Goal: Transaction & Acquisition: Purchase product/service

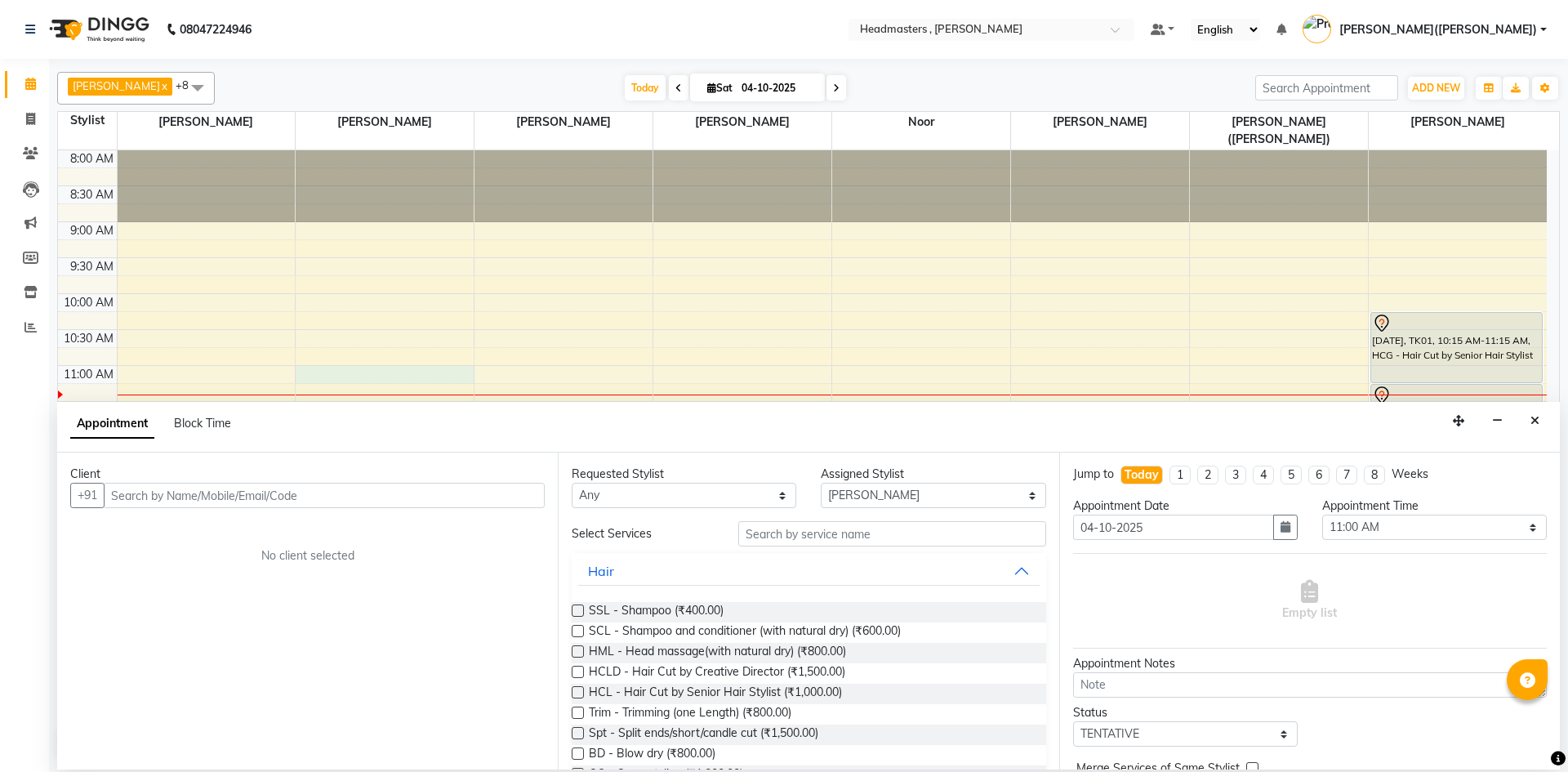
select select "86642"
select select "660"
select select "tentative"
type input "9501684099"
click at [517, 491] on span "Add Client" at bounding box center [510, 494] width 54 height 14
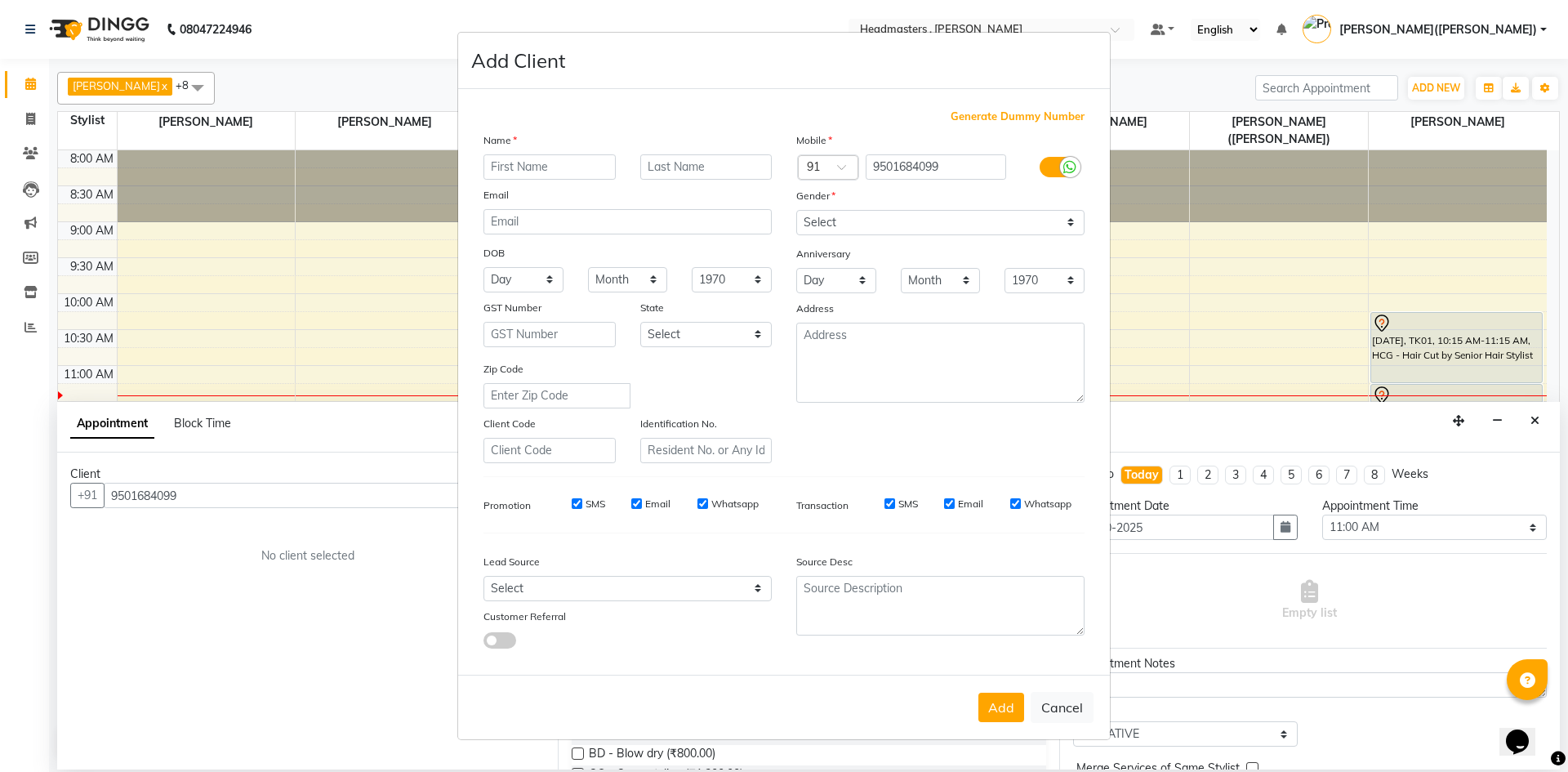
click at [503, 165] on input "text" at bounding box center [549, 167] width 133 height 26
type input "[PERSON_NAME]"
click at [1062, 219] on select "Select [DEMOGRAPHIC_DATA] [DEMOGRAPHIC_DATA] Other Prefer Not To Say" at bounding box center [941, 223] width 288 height 26
select select "[DEMOGRAPHIC_DATA]"
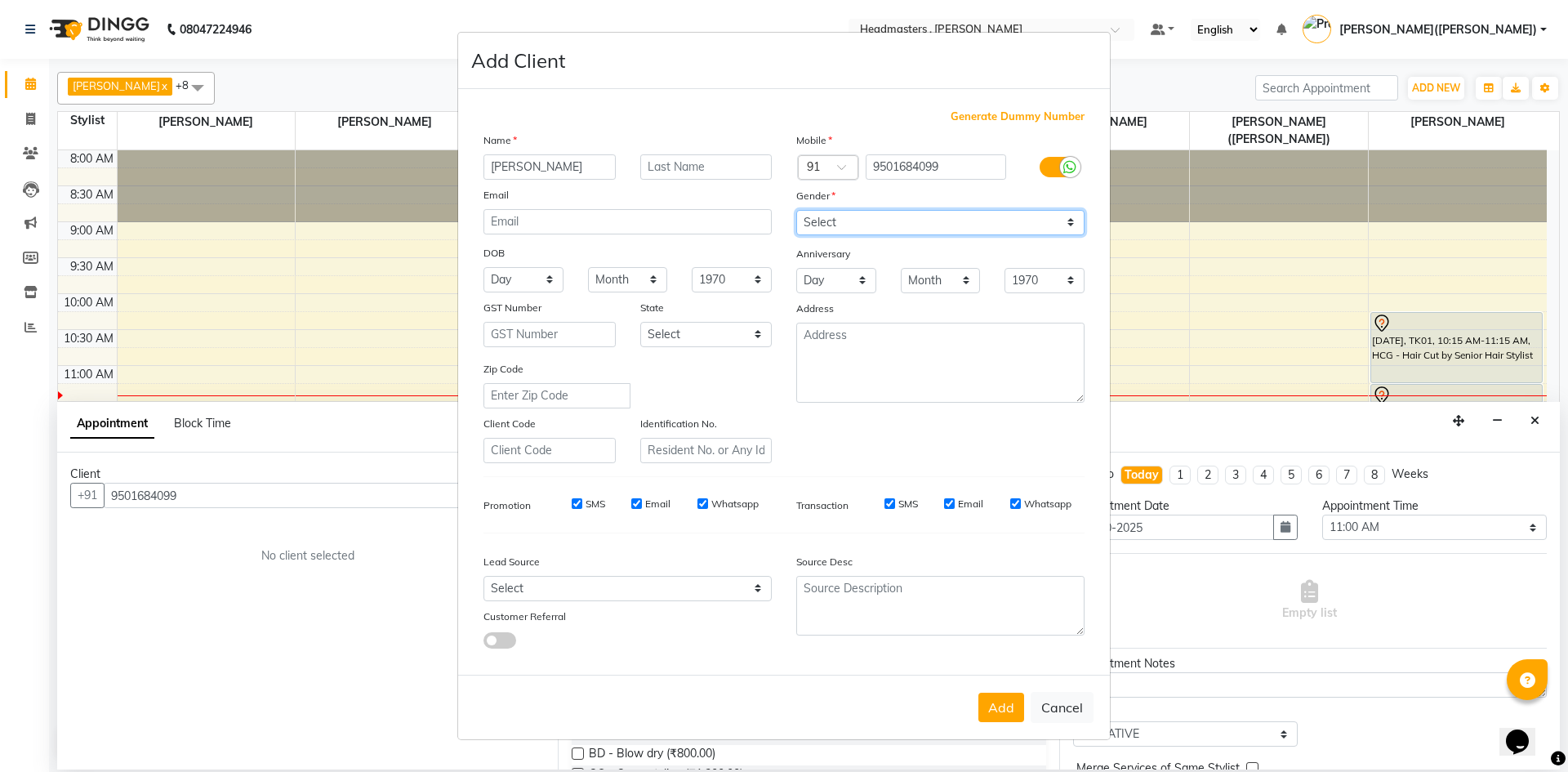
click at [796, 210] on select "Select [DEMOGRAPHIC_DATA] [DEMOGRAPHIC_DATA] Other Prefer Not To Say" at bounding box center [941, 223] width 288 height 26
click at [1010, 698] on button "Add" at bounding box center [1001, 707] width 46 height 30
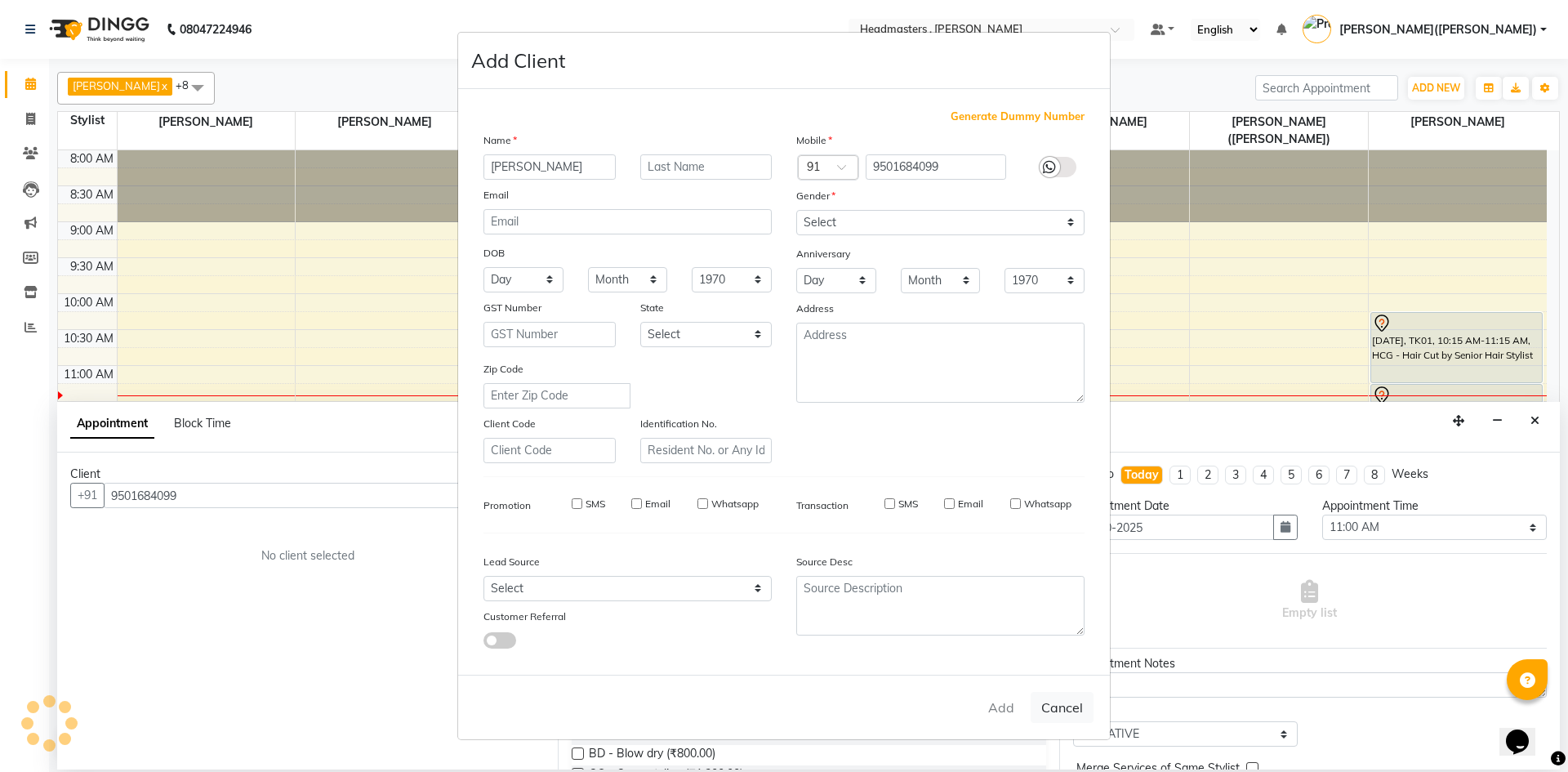
select select
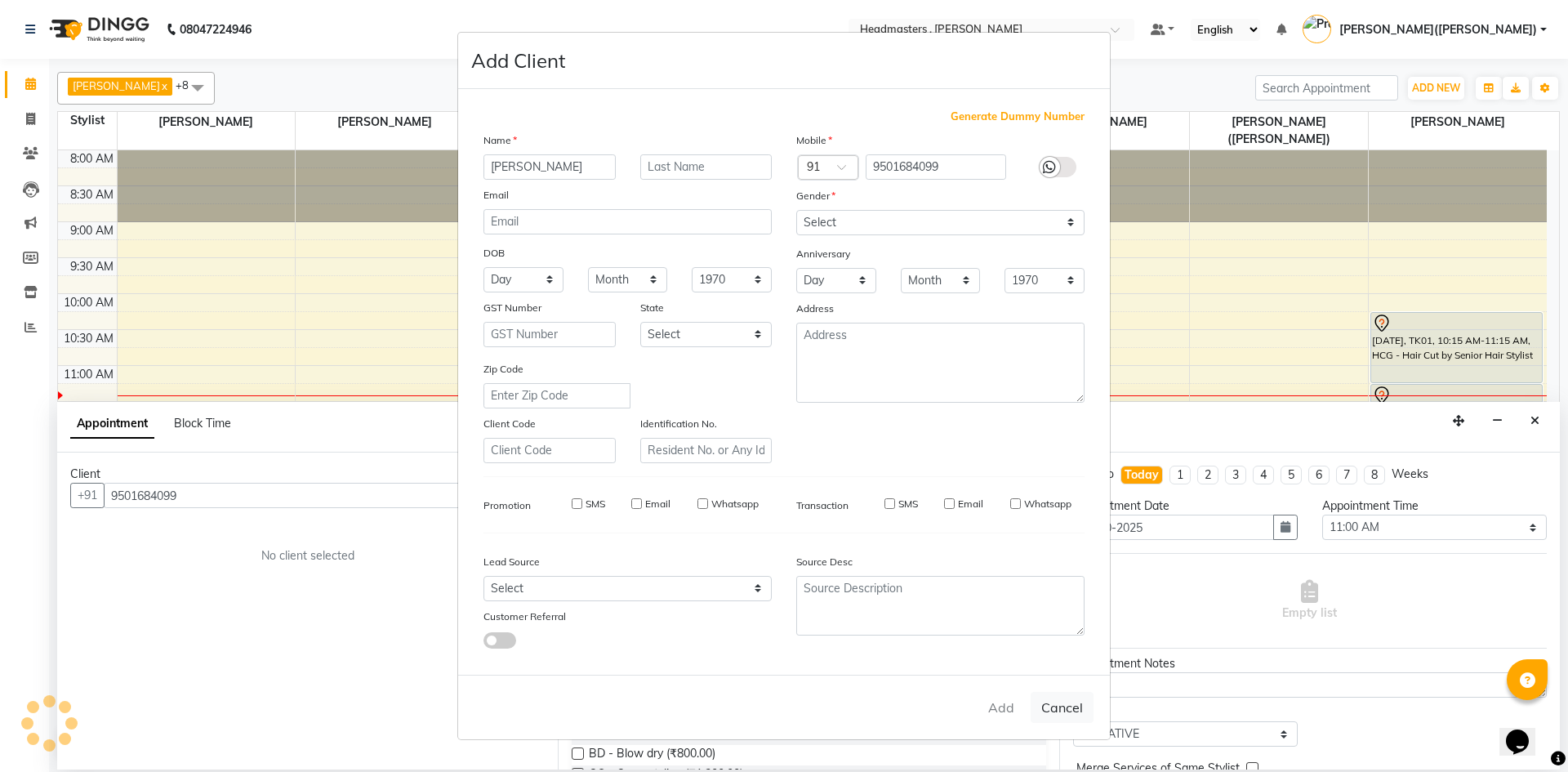
select select
checkbox input "false"
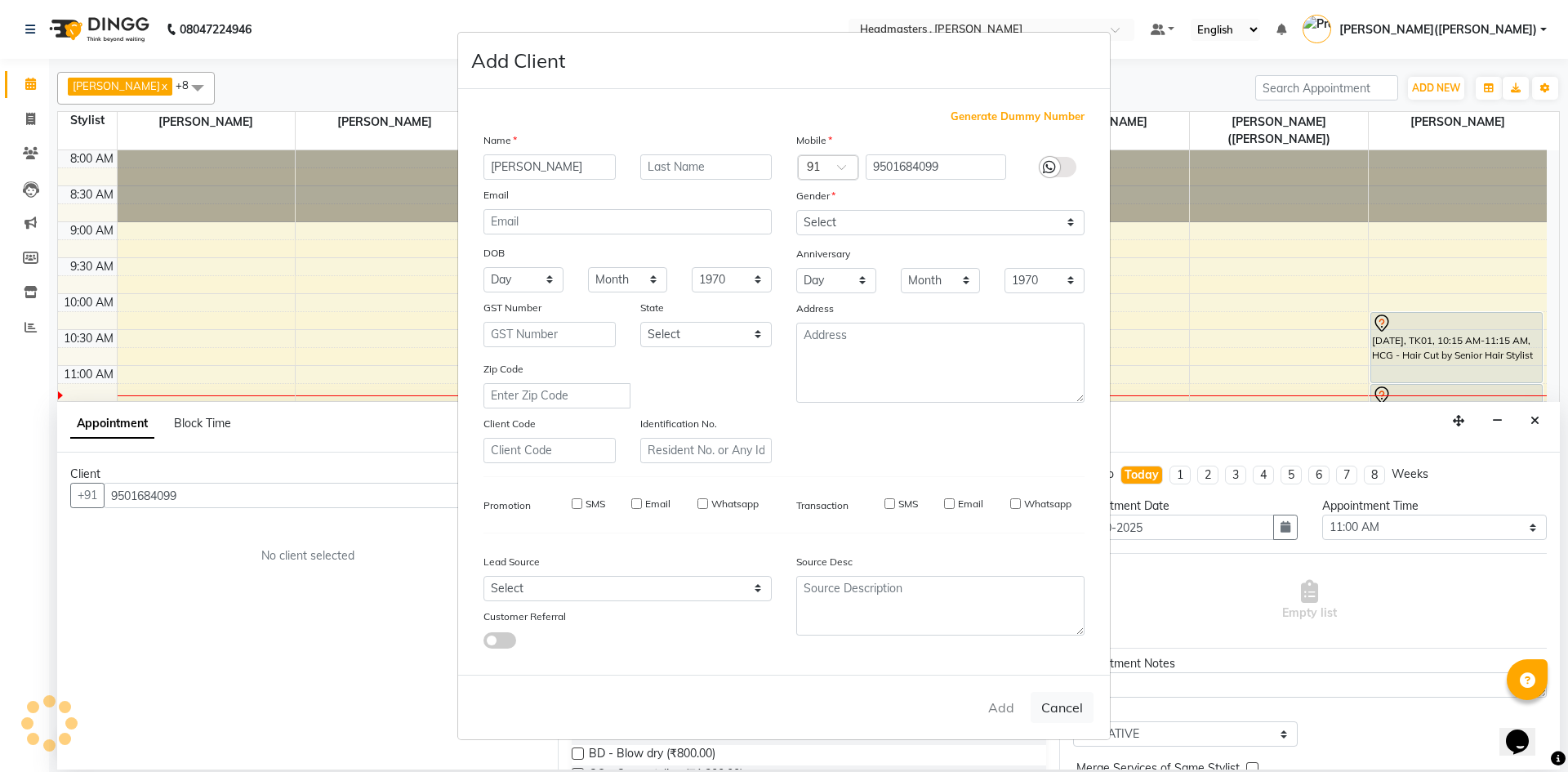
checkbox input "false"
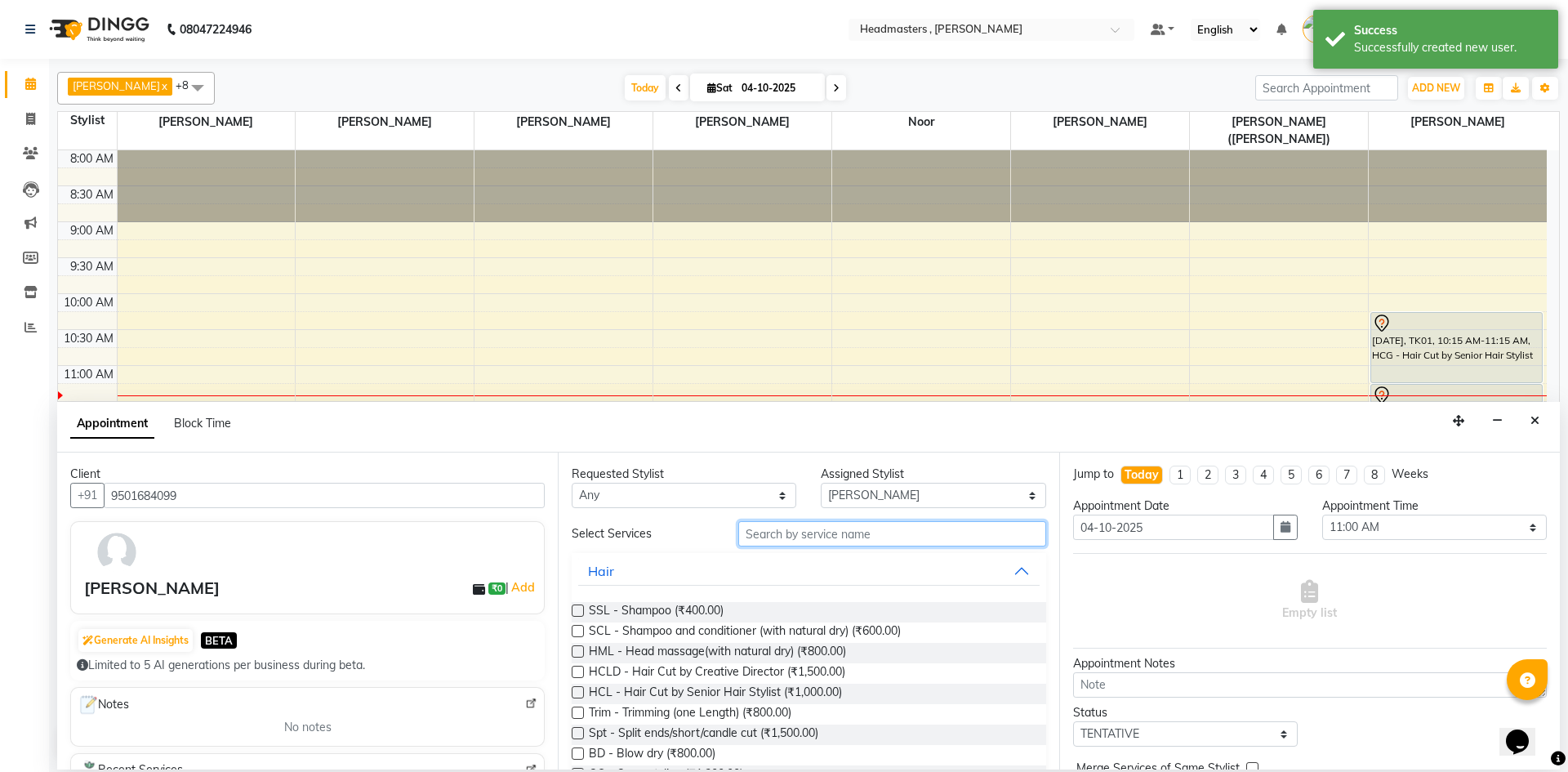
click at [837, 533] on input "text" at bounding box center [892, 533] width 307 height 26
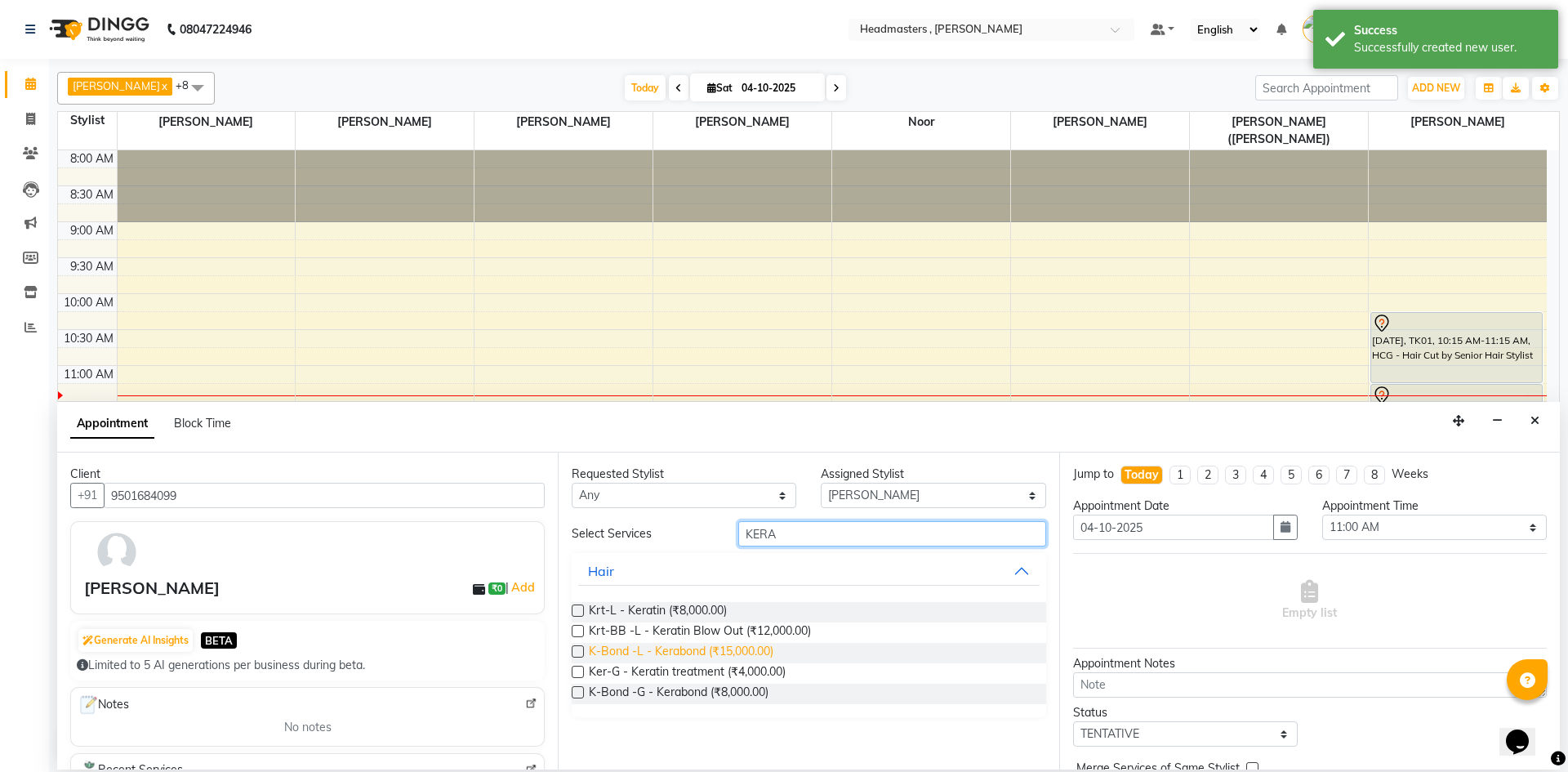
type input "KERA"
click at [729, 645] on span "K-Bond -L - Kerabond (₹15,000.00)" at bounding box center [680, 653] width 184 height 20
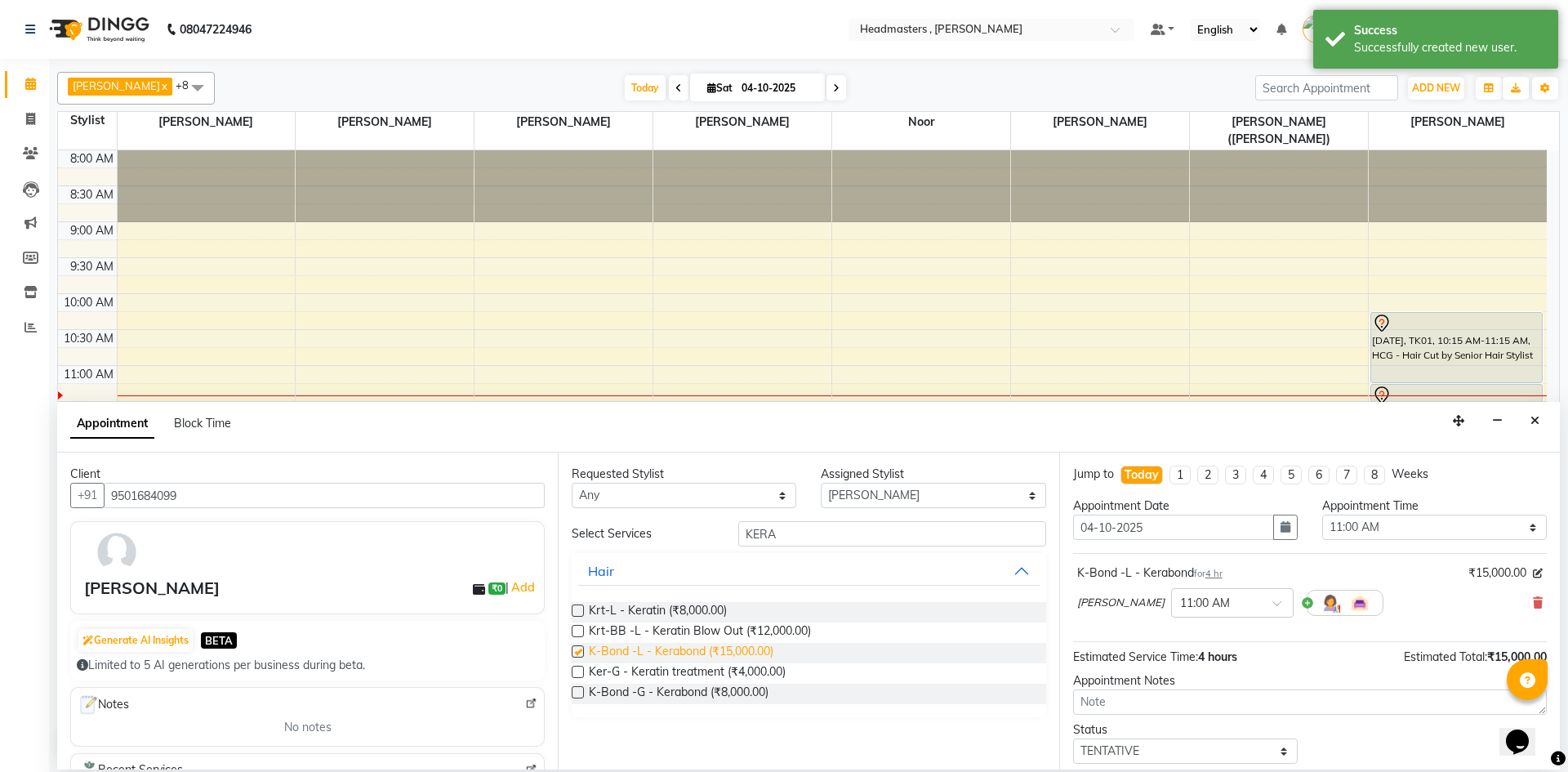
checkbox input "false"
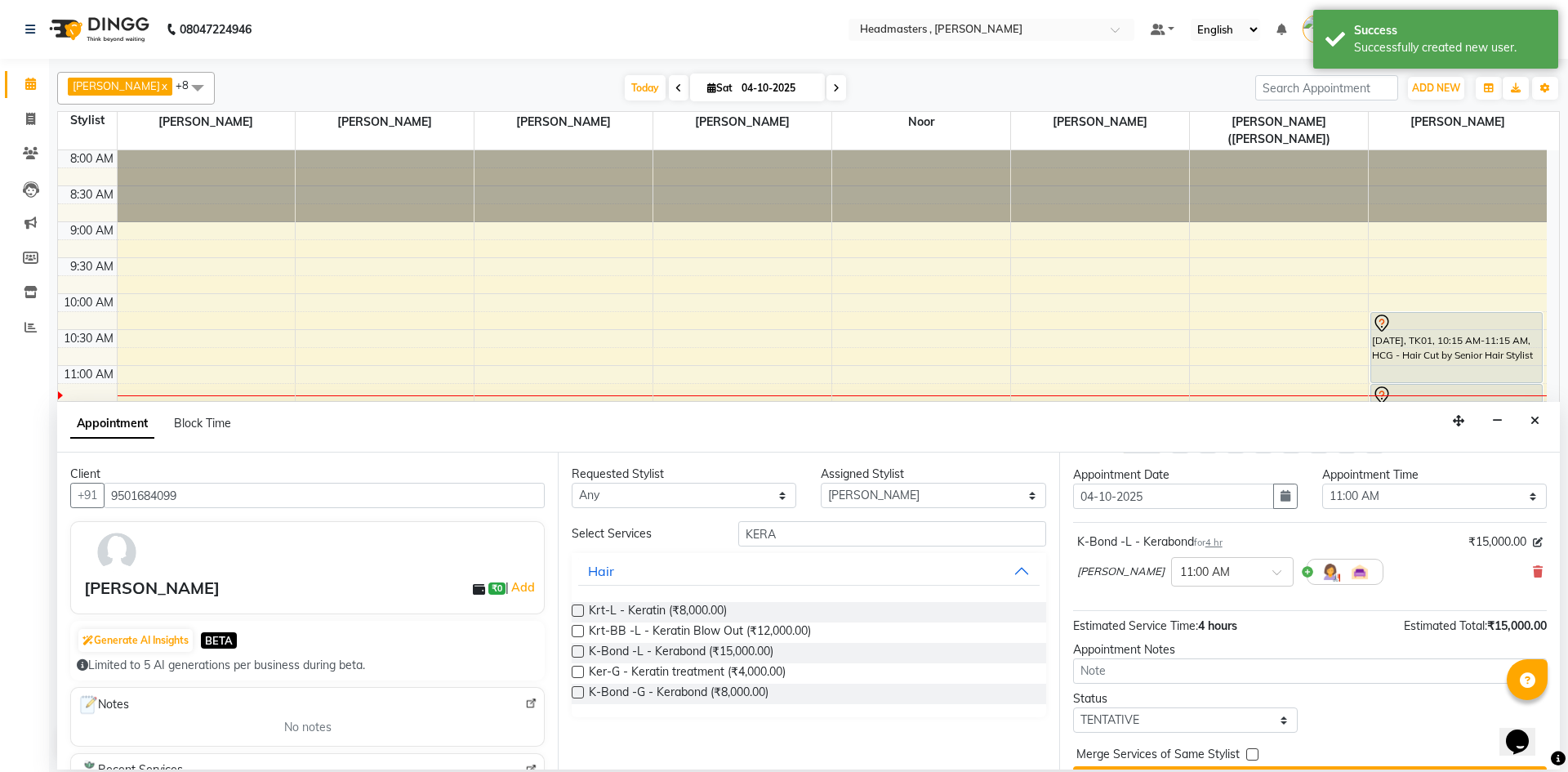
scroll to position [71, 0]
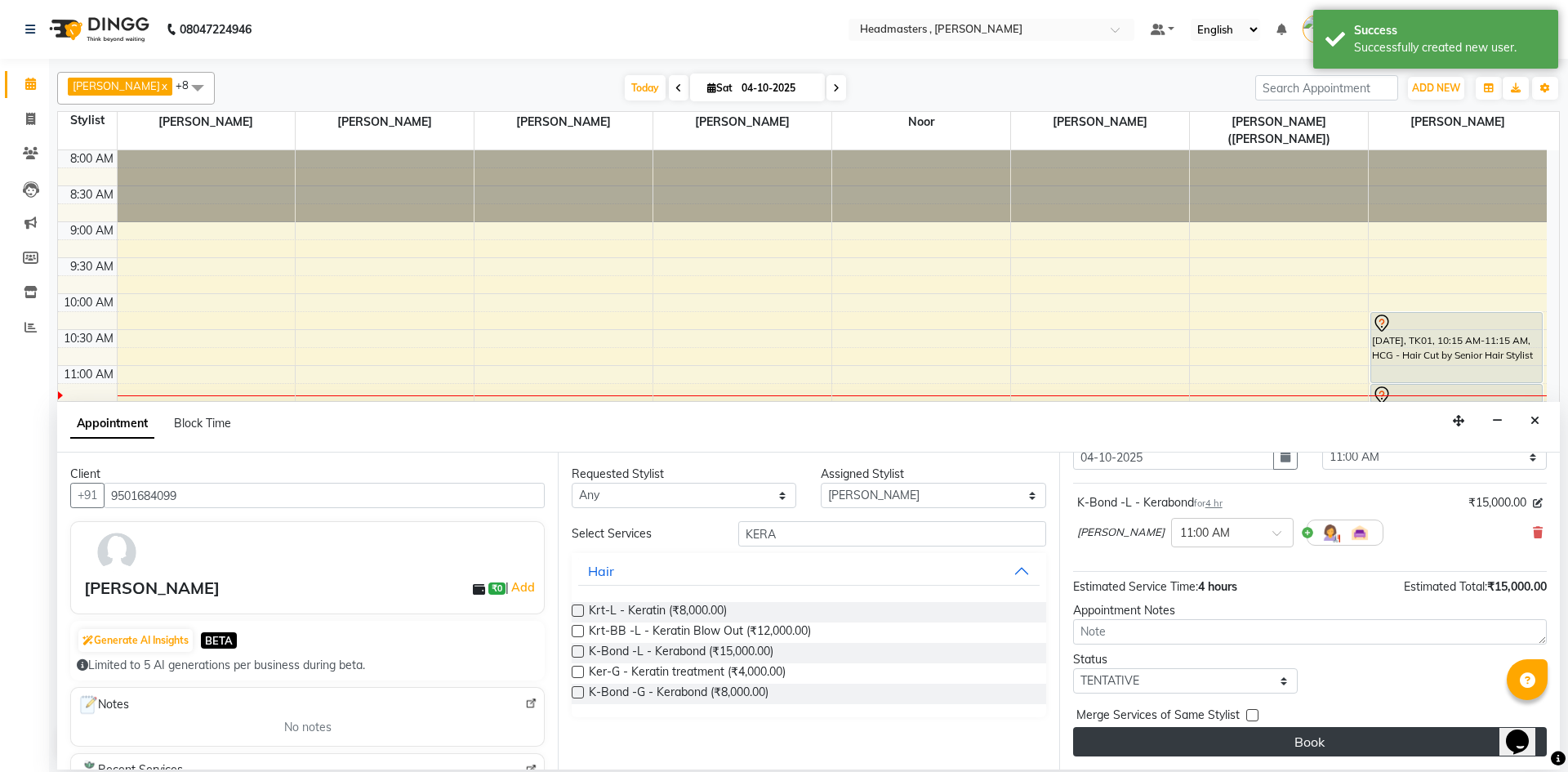
click at [1314, 733] on button "Book" at bounding box center [1309, 741] width 474 height 30
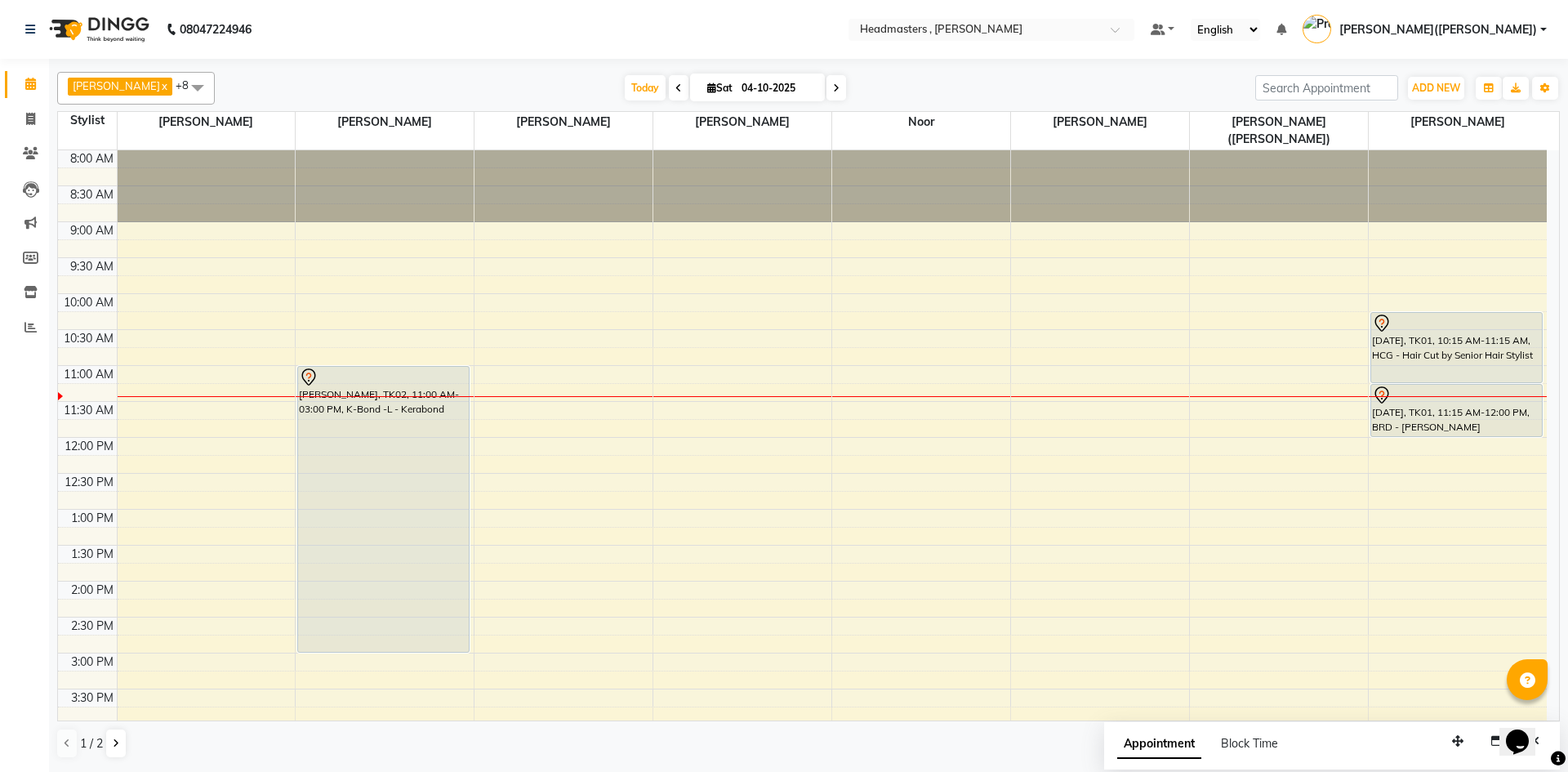
click at [1252, 662] on div "8:00 AM 8:30 AM 9:00 AM 9:30 AM 10:00 AM 10:30 AM 11:00 AM 11:30 AM 12:00 PM 12…" at bounding box center [802, 616] width 1489 height 933
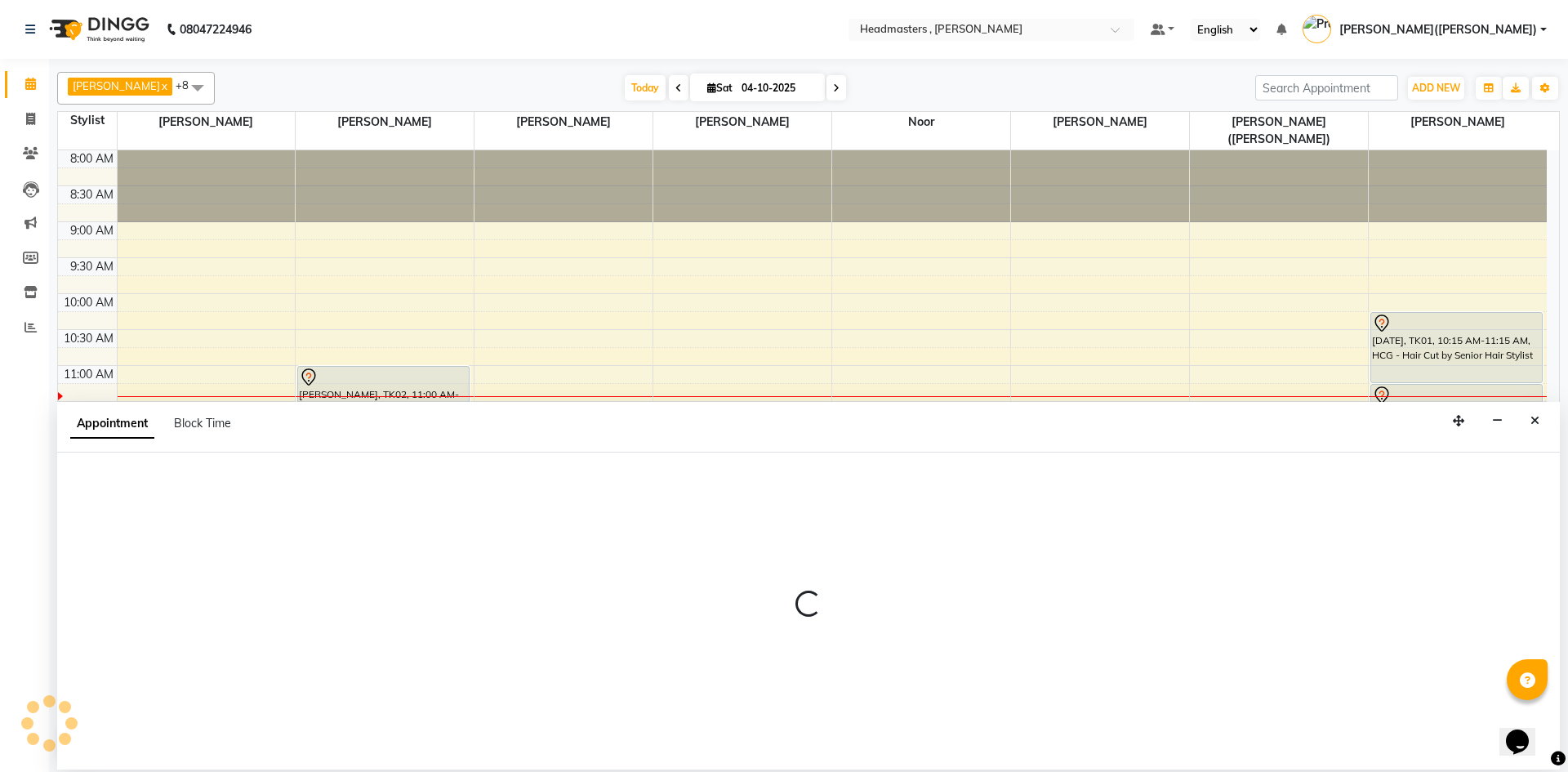
select select "85121"
select select "915"
select select "tentative"
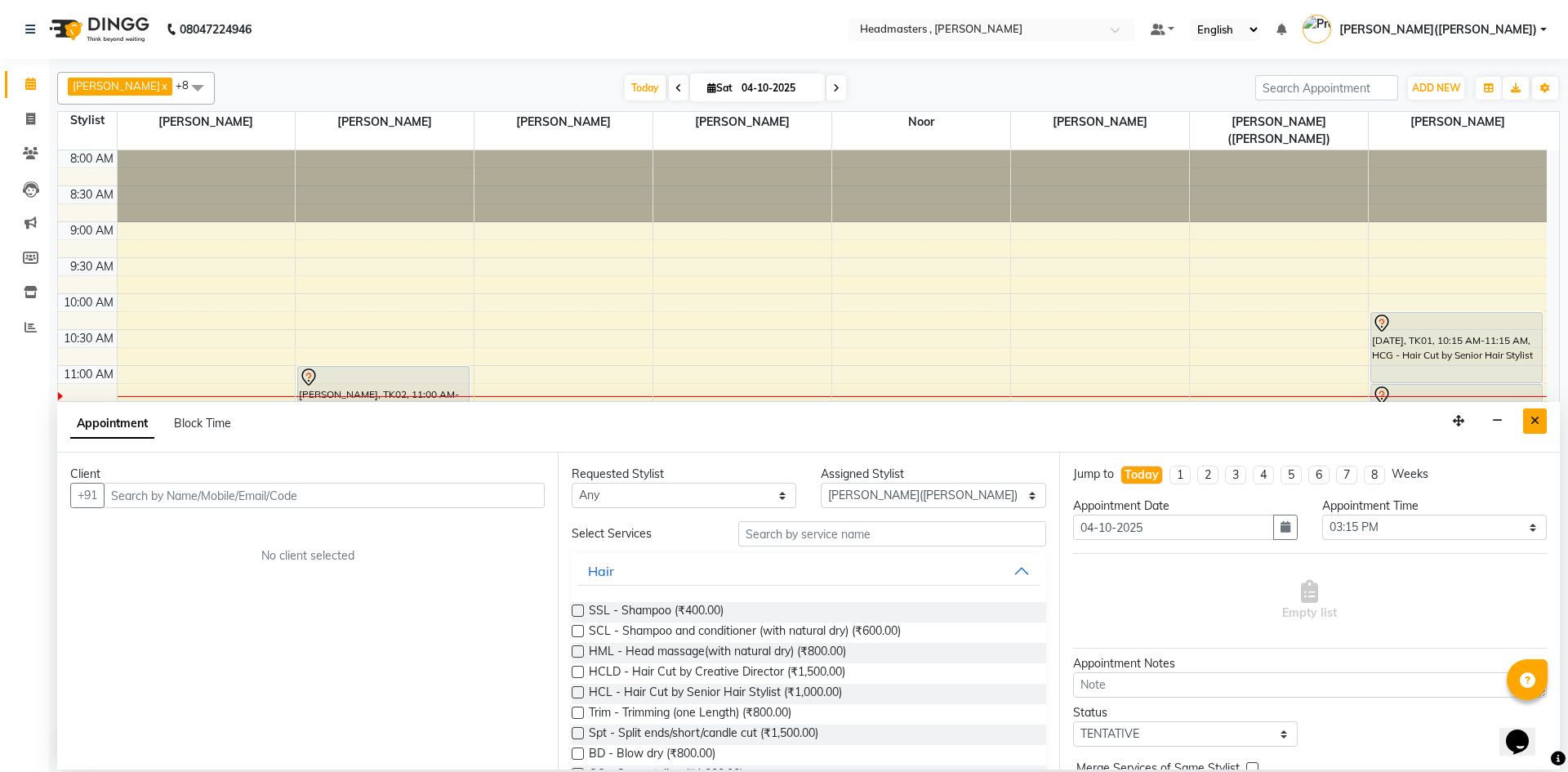
click at [1533, 423] on icon "Close" at bounding box center [1534, 420] width 9 height 11
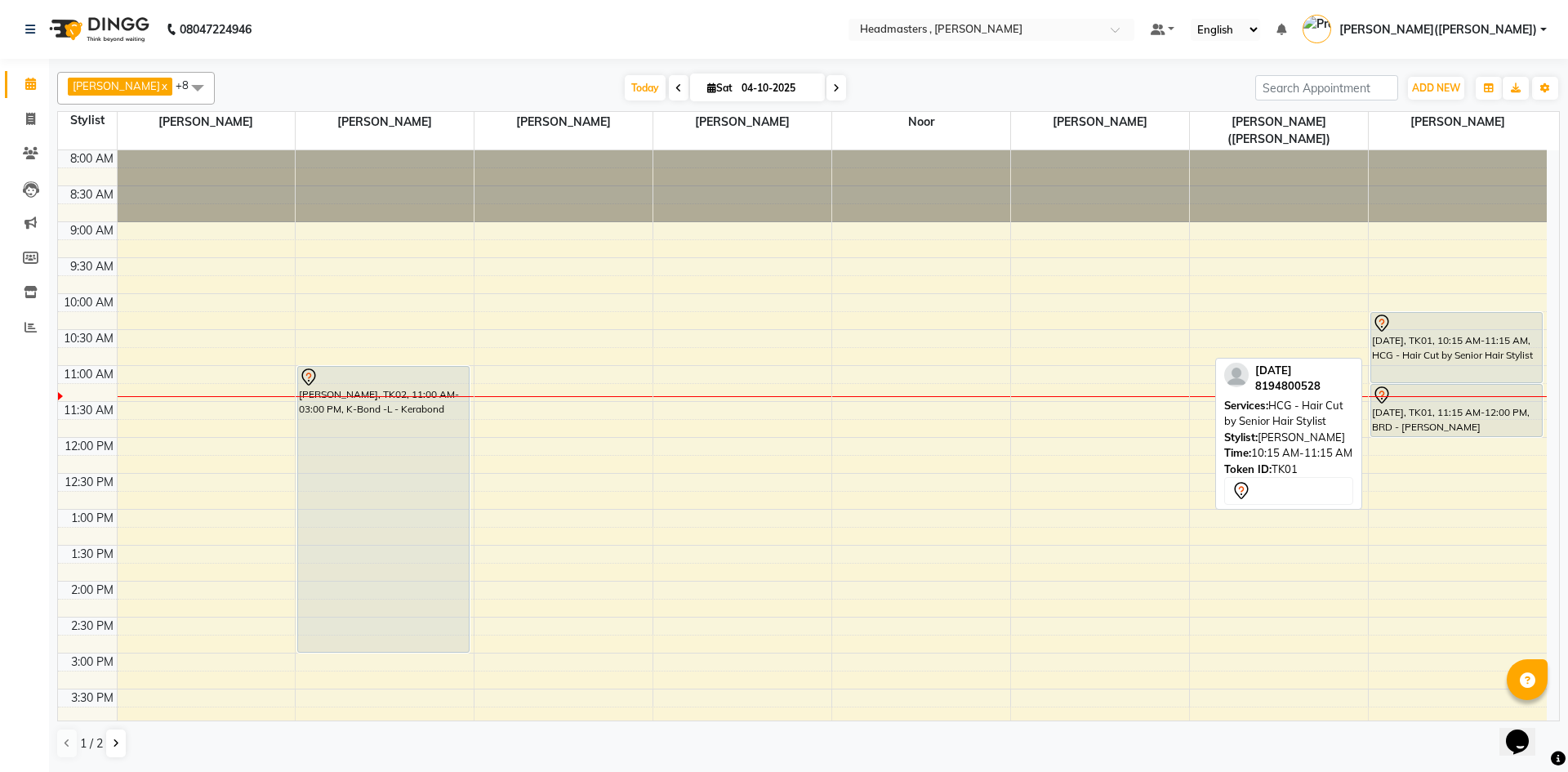
click at [1410, 327] on div "[DATE], TK01, 10:15 AM-11:15 AM, HCG - Hair Cut by Senior Hair Stylist" at bounding box center [1455, 347] width 171 height 70
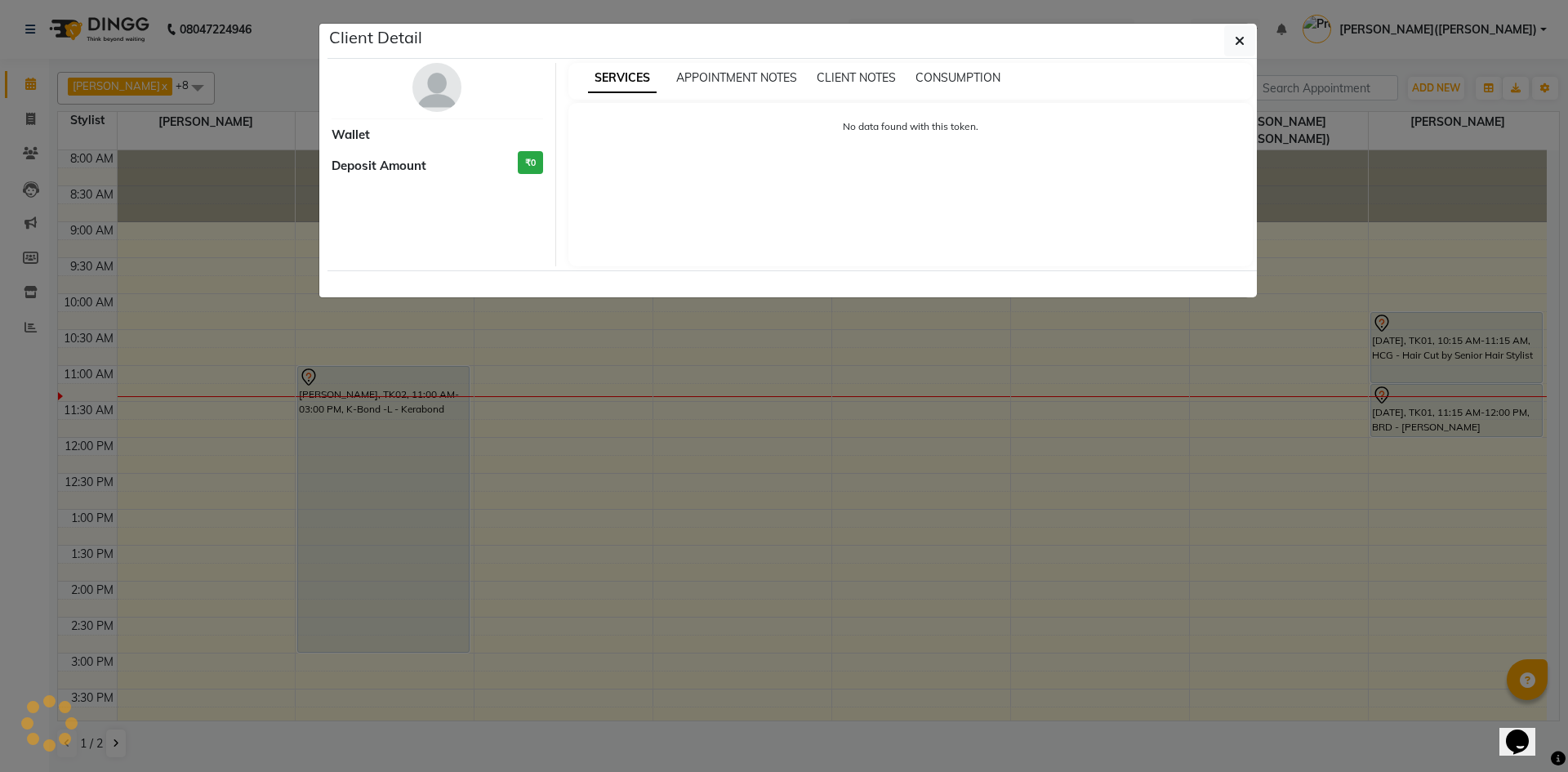
select select "7"
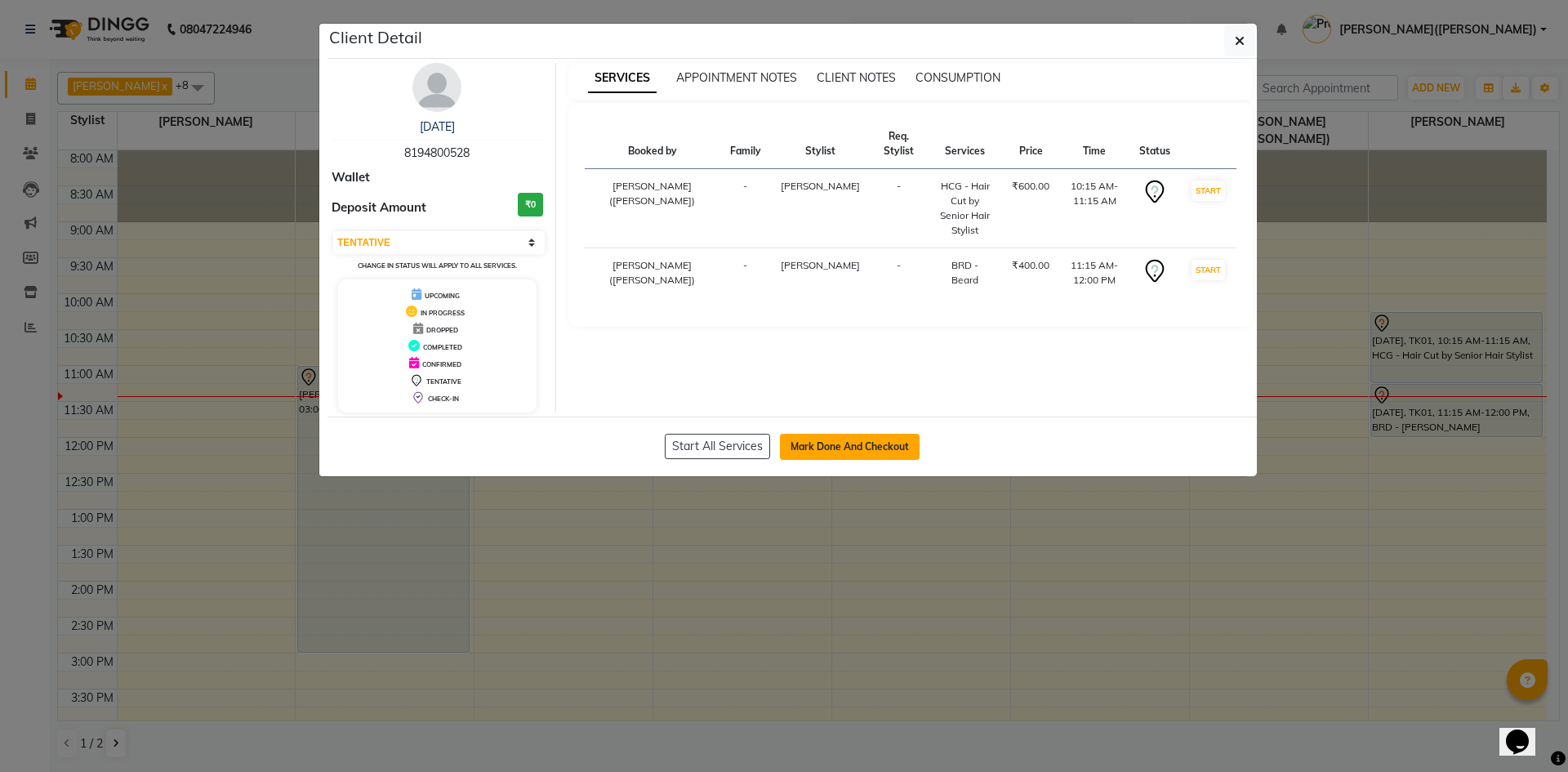
click at [855, 442] on button "Mark Done And Checkout" at bounding box center [849, 446] width 139 height 26
select select "service"
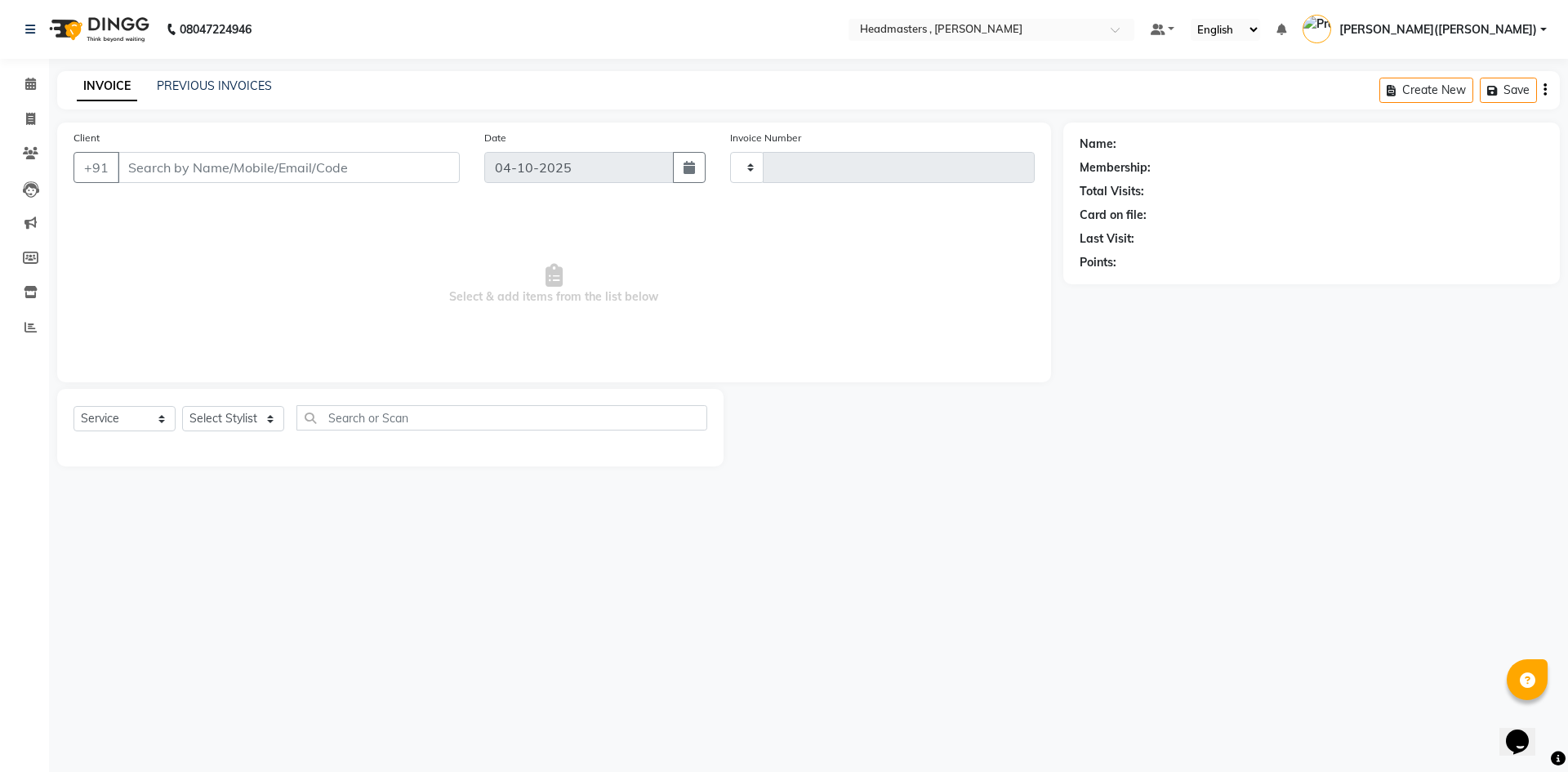
type input "1468"
select select "8566"
type input "8194800528"
select select "85124"
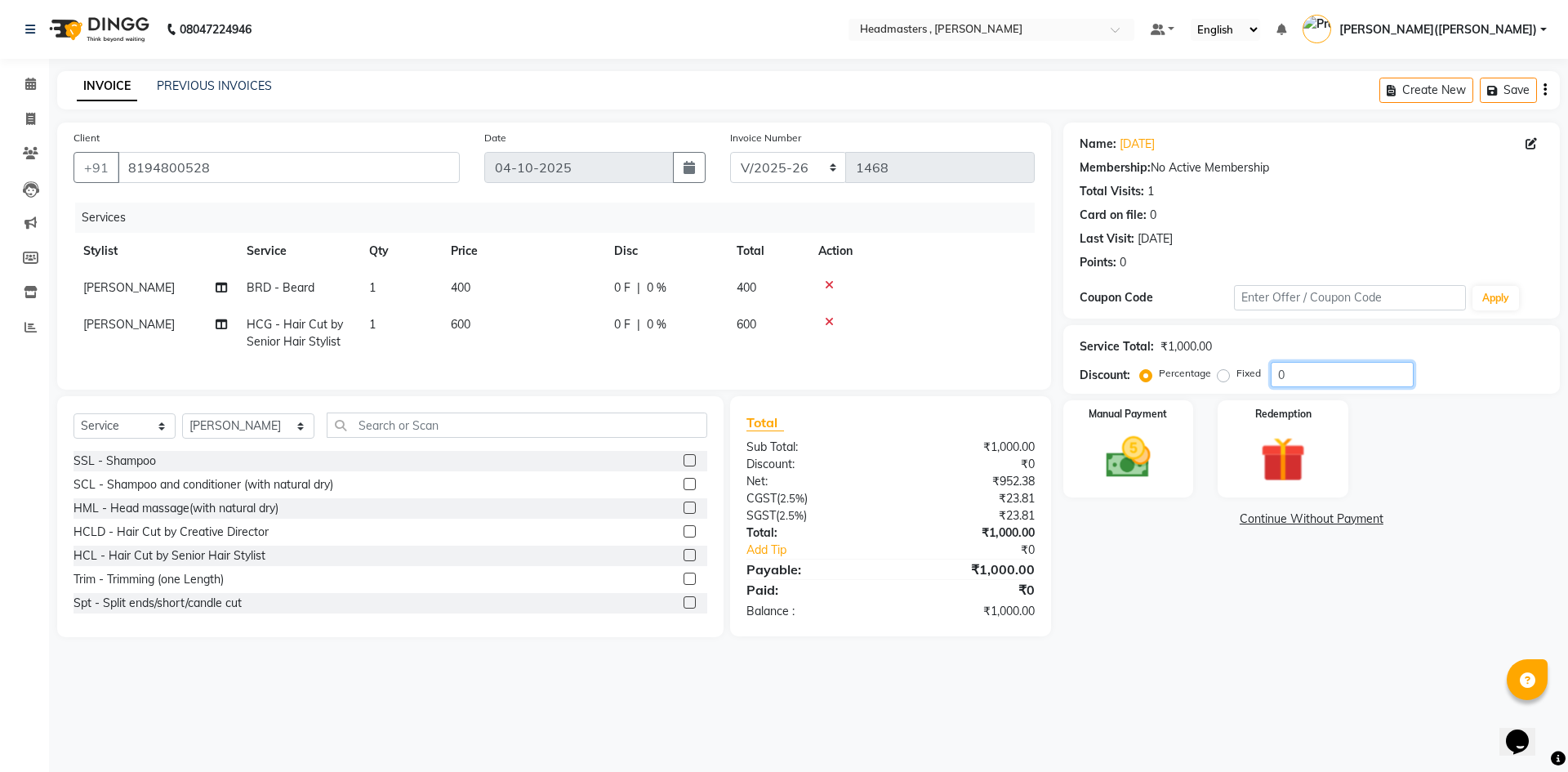
click at [1296, 370] on input "0" at bounding box center [1342, 375] width 143 height 26
type input "050"
click at [1100, 472] on img at bounding box center [1128, 458] width 76 height 54
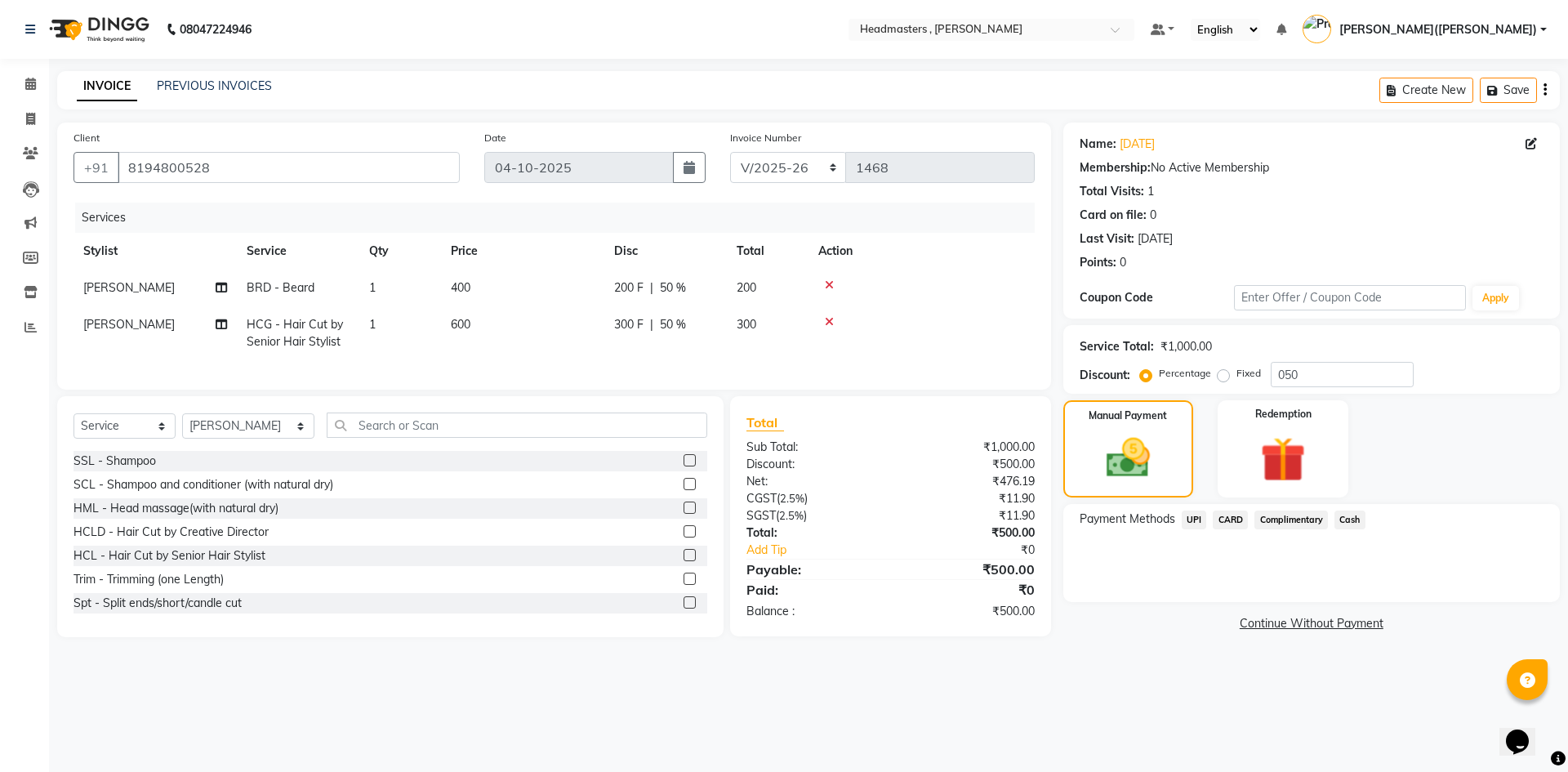
click at [1185, 518] on span "UPI" at bounding box center [1194, 520] width 26 height 19
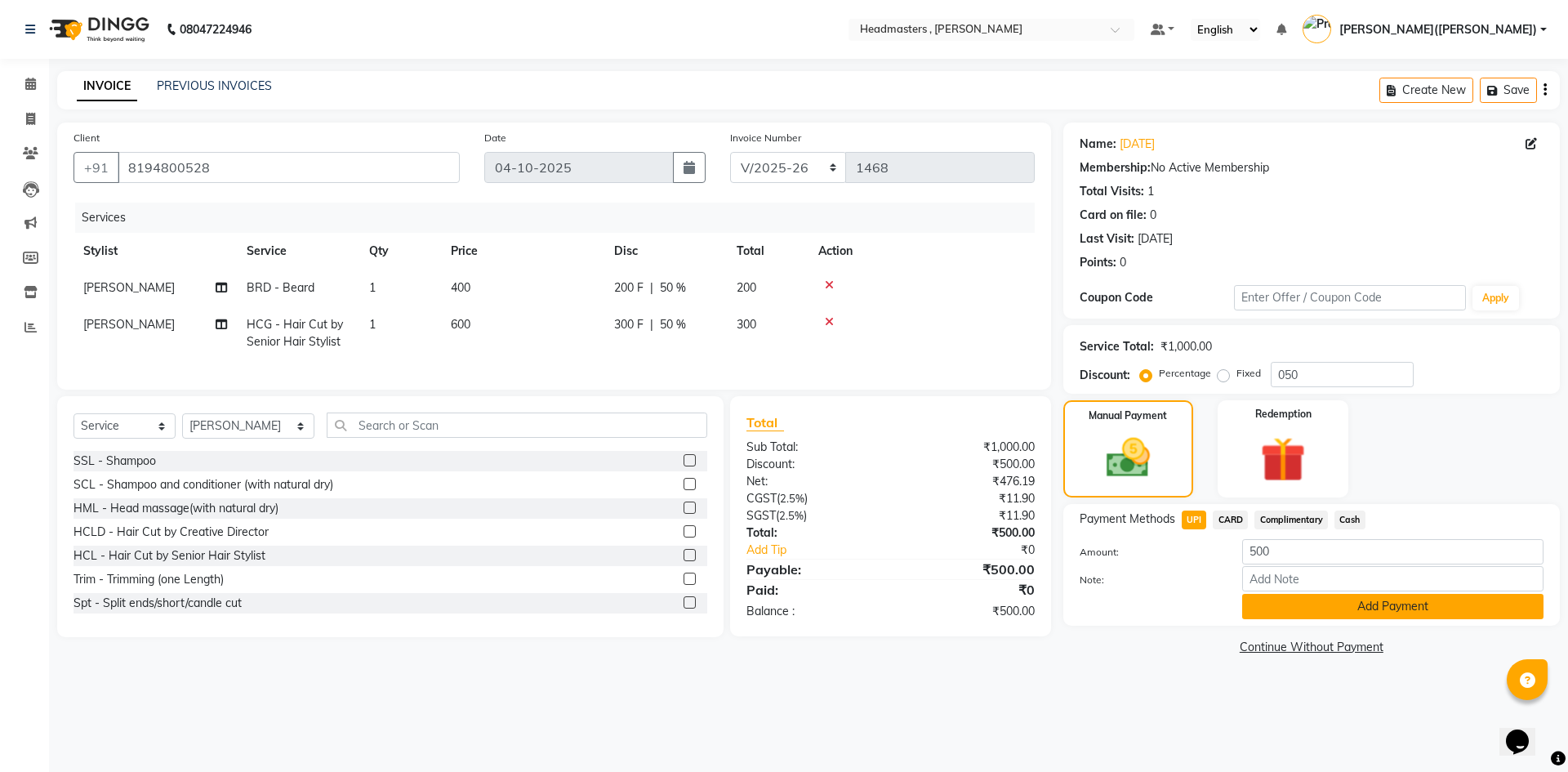
click at [1346, 603] on button "Add Payment" at bounding box center [1391, 607] width 301 height 26
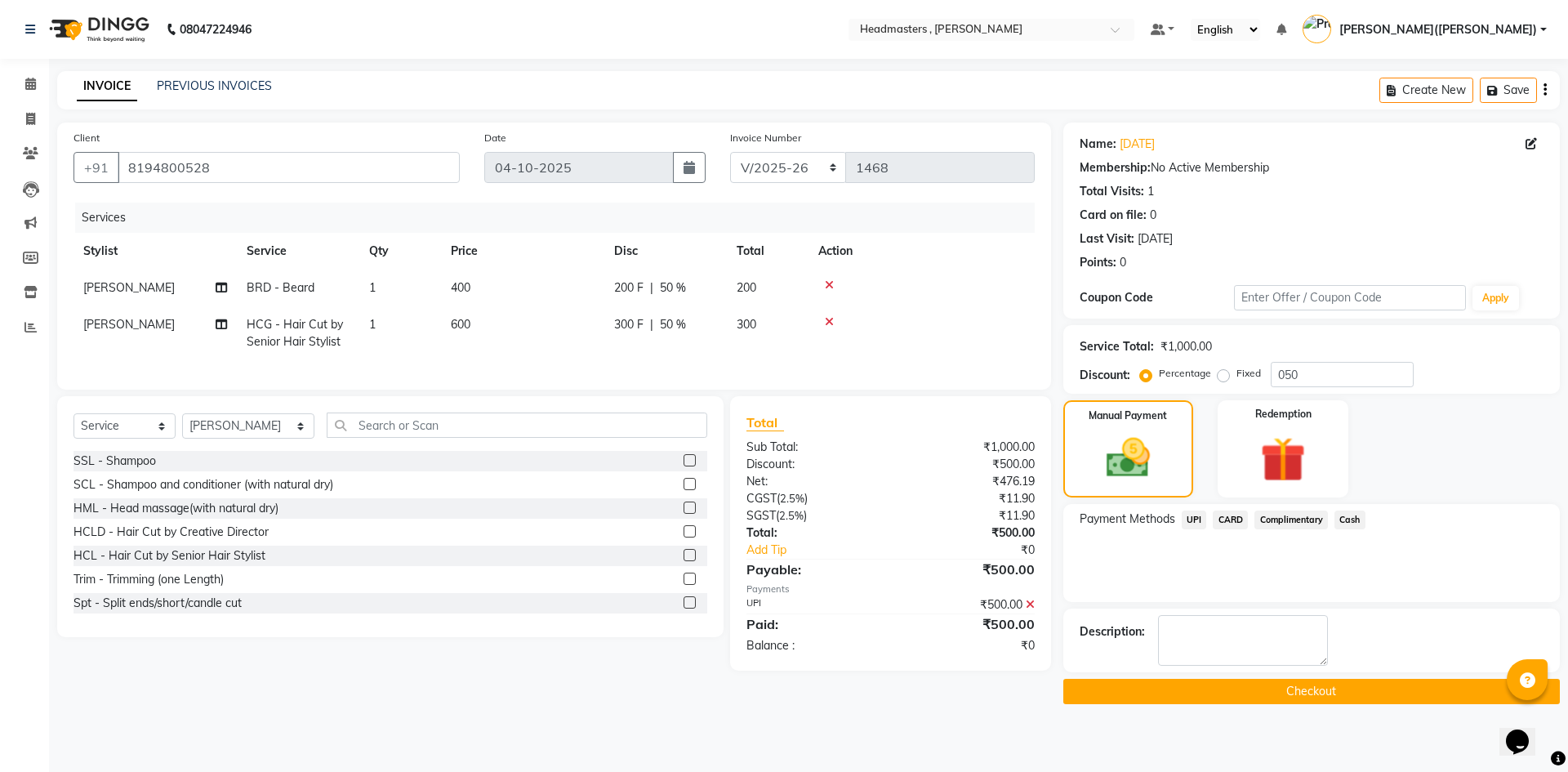
click at [1303, 692] on button "Checkout" at bounding box center [1311, 691] width 497 height 26
click at [1303, 692] on div "Checkout" at bounding box center [1311, 691] width 497 height 26
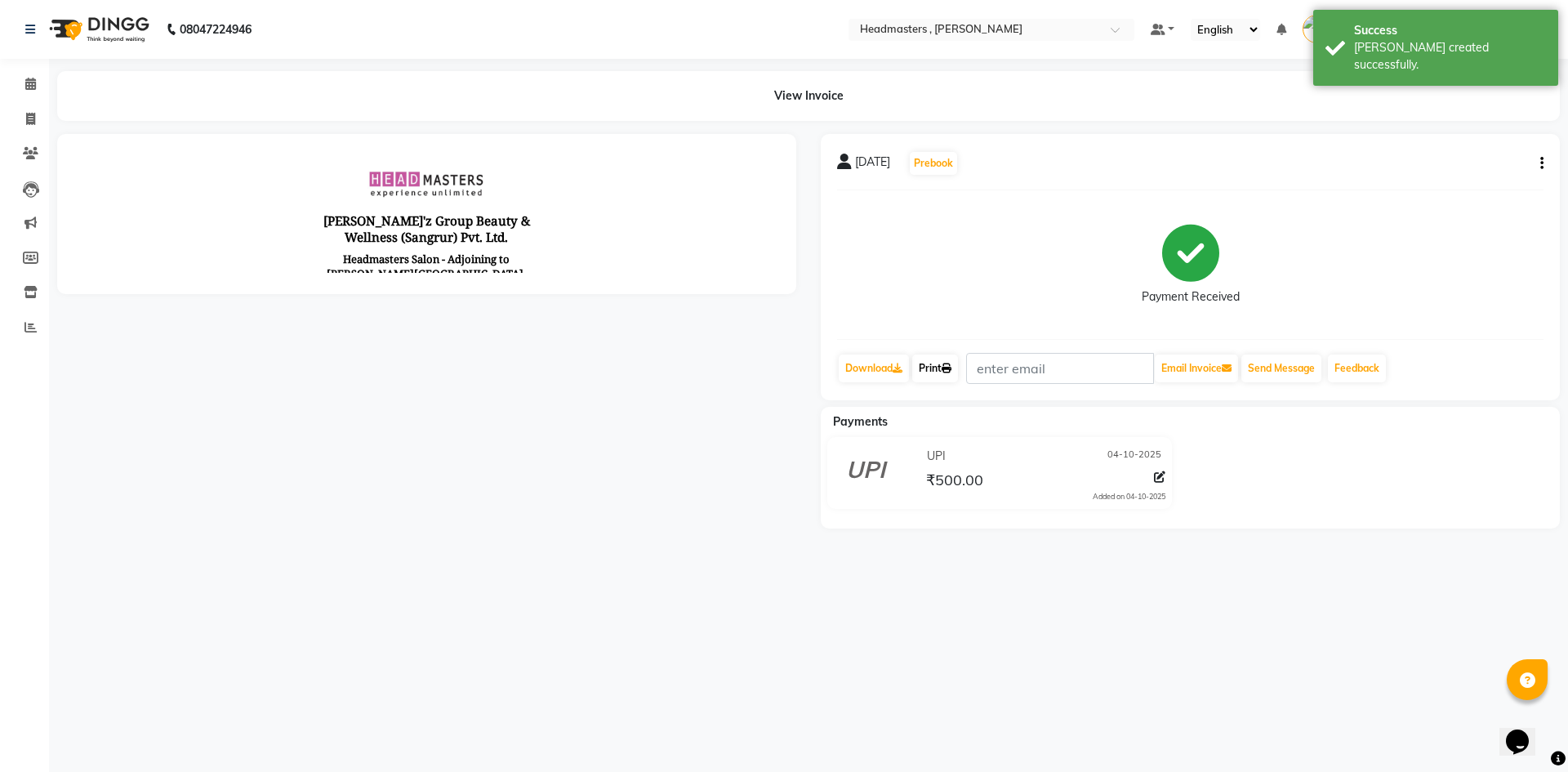
click at [948, 378] on link "Print" at bounding box center [935, 368] width 46 height 28
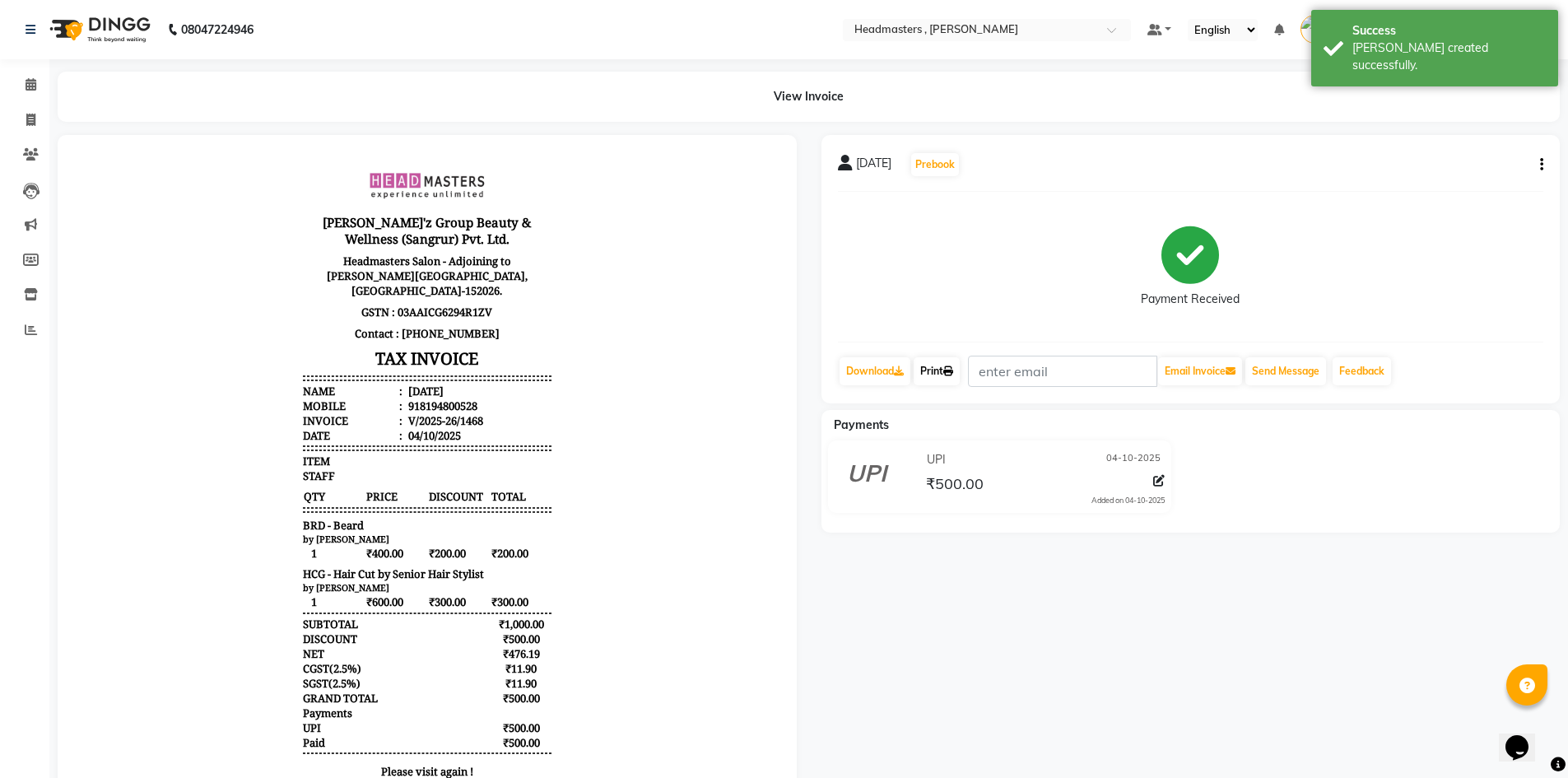
click at [944, 373] on link "Print" at bounding box center [937, 371] width 46 height 28
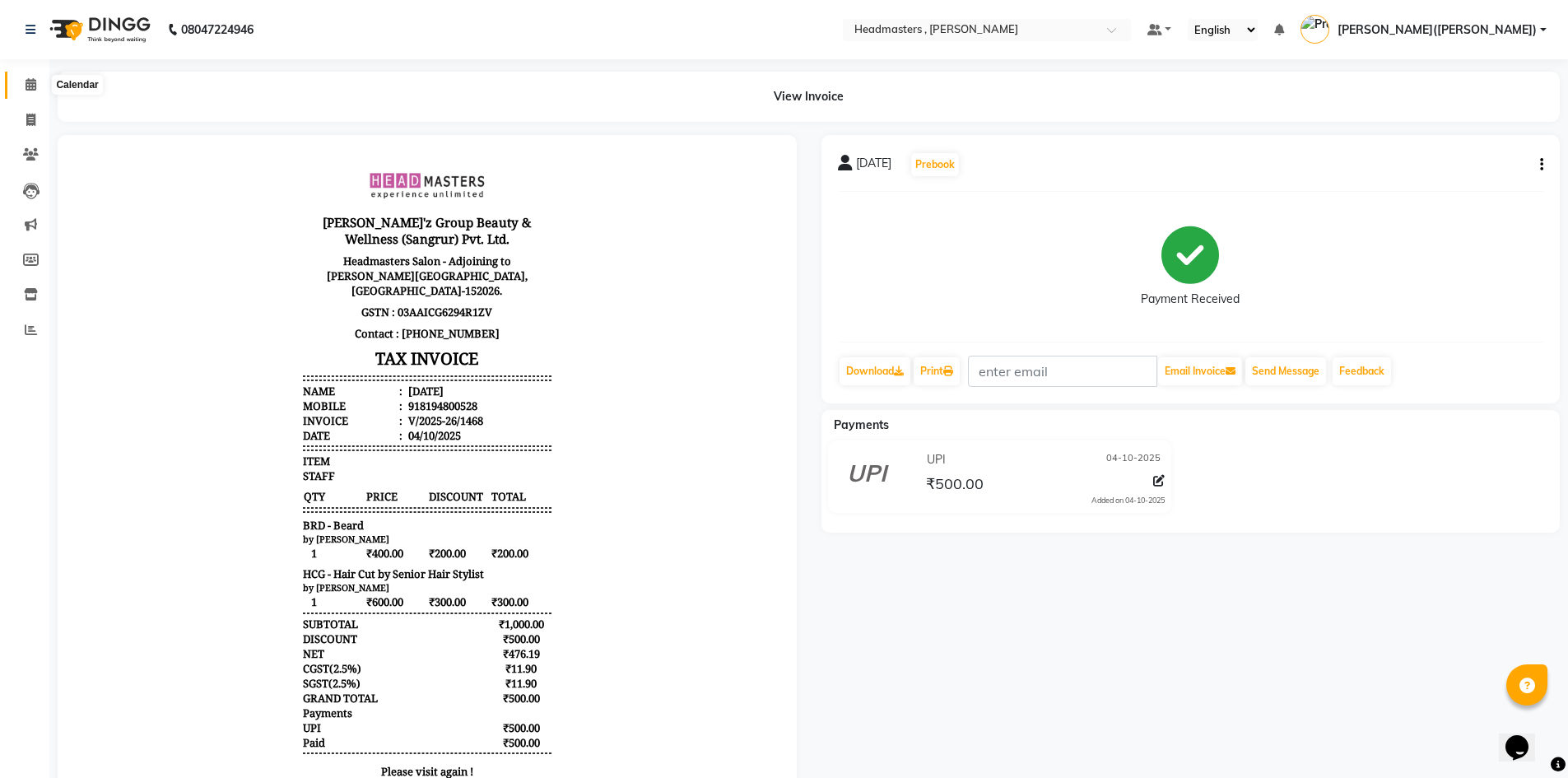
click at [31, 78] on icon at bounding box center [31, 84] width 11 height 13
